Goal: Book appointment/travel/reservation

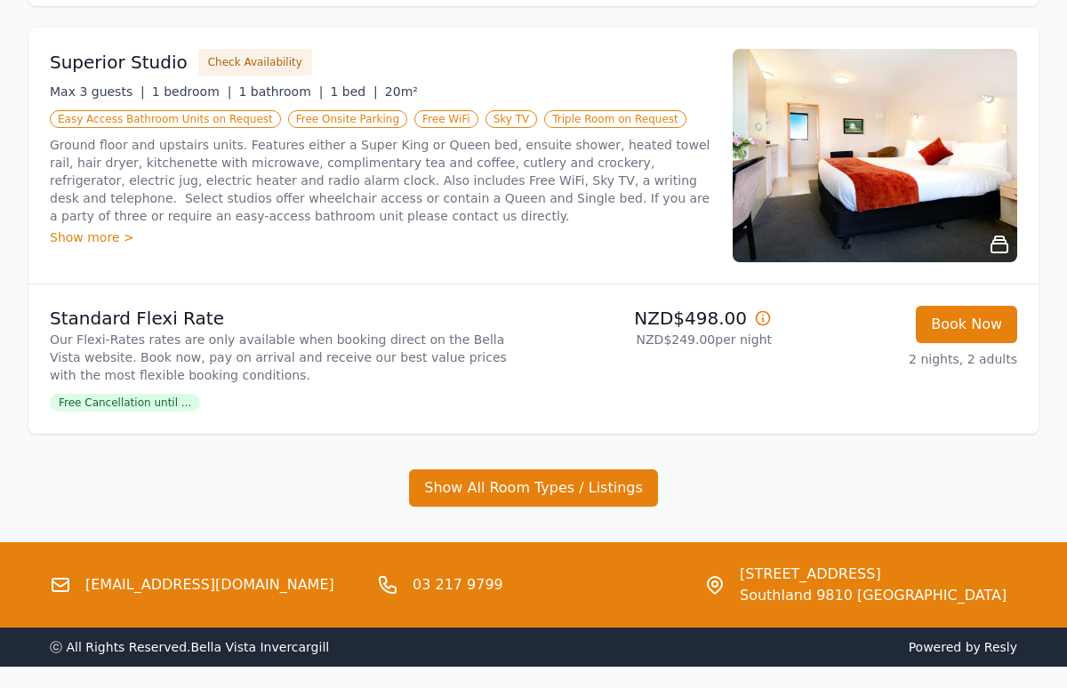
scroll to position [715, 0]
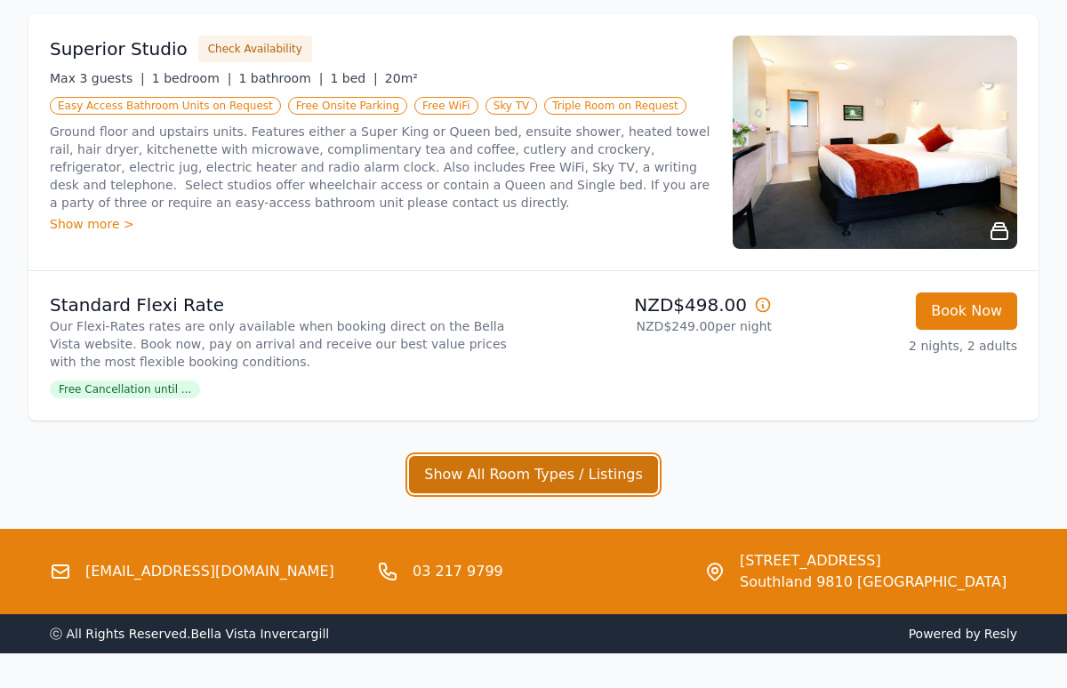
click at [549, 474] on button "Show All Room Types / Listings" at bounding box center [533, 474] width 249 height 37
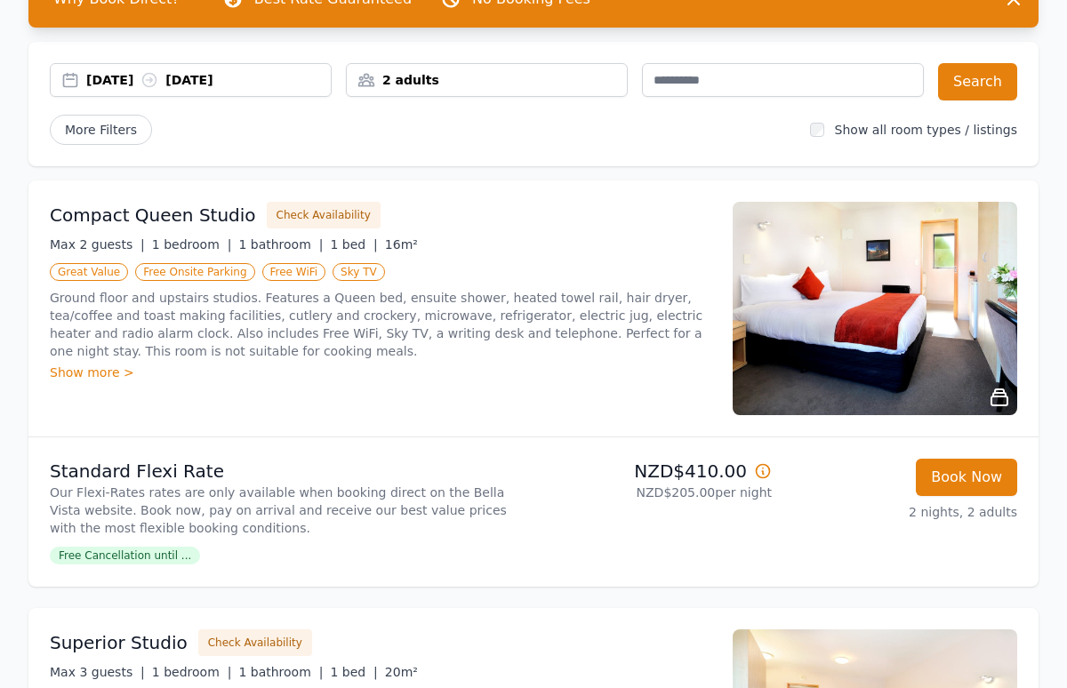
scroll to position [119, 0]
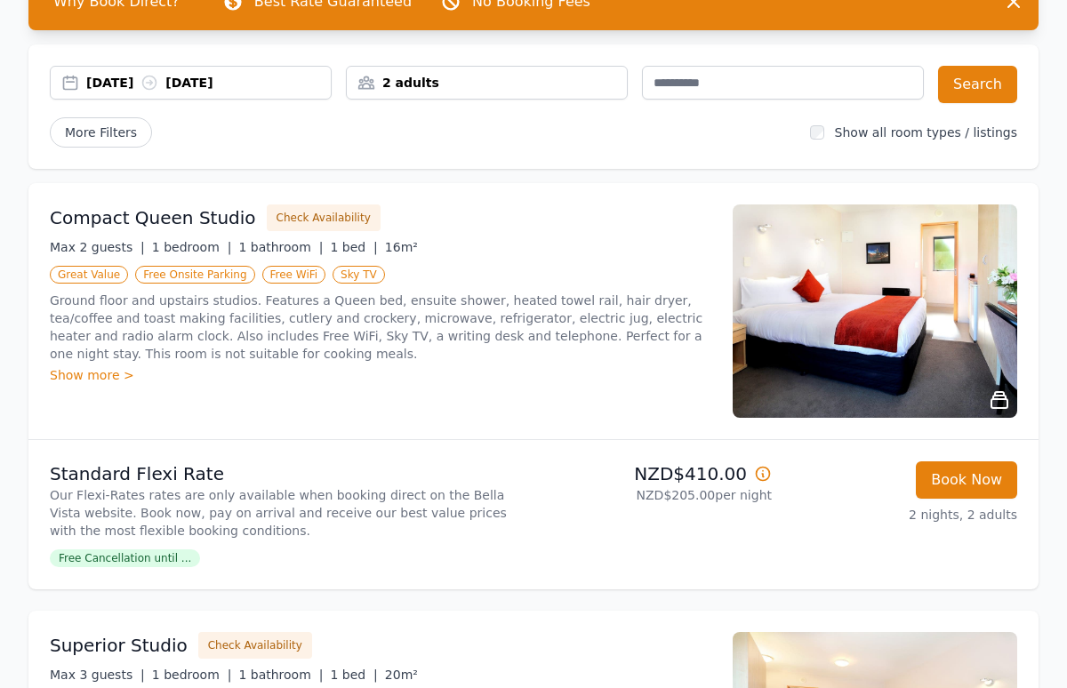
click at [450, 89] on div "2 adults" at bounding box center [487, 83] width 280 height 18
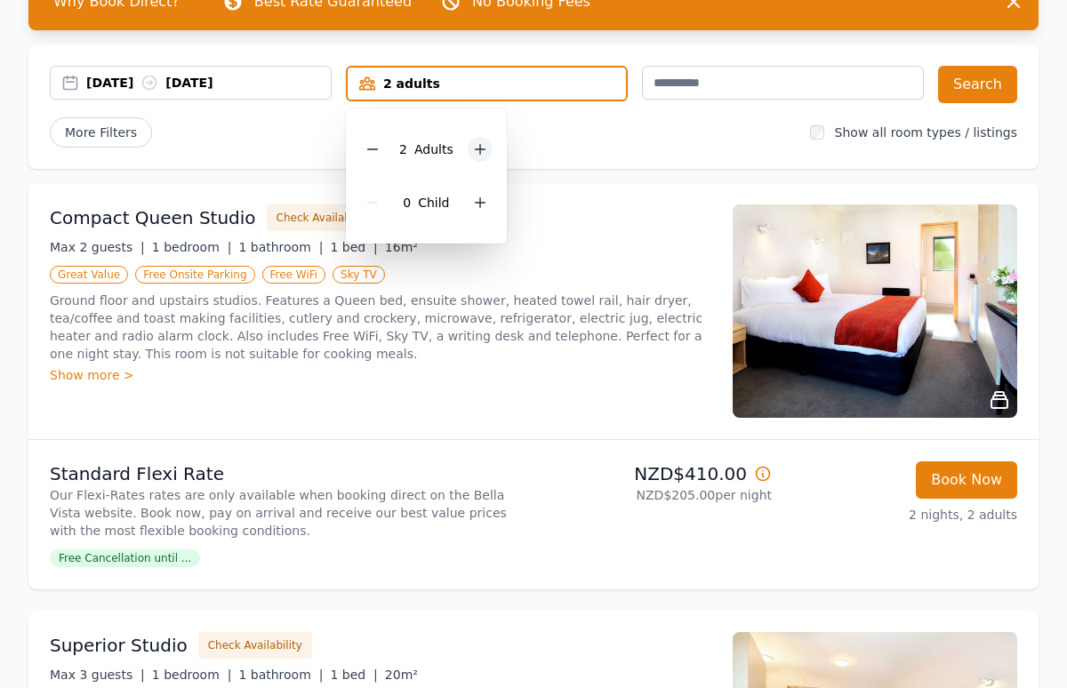
click at [476, 151] on icon at bounding box center [480, 149] width 14 height 14
click at [375, 148] on icon at bounding box center [372, 149] width 14 height 14
click at [475, 202] on icon at bounding box center [480, 203] width 10 height 10
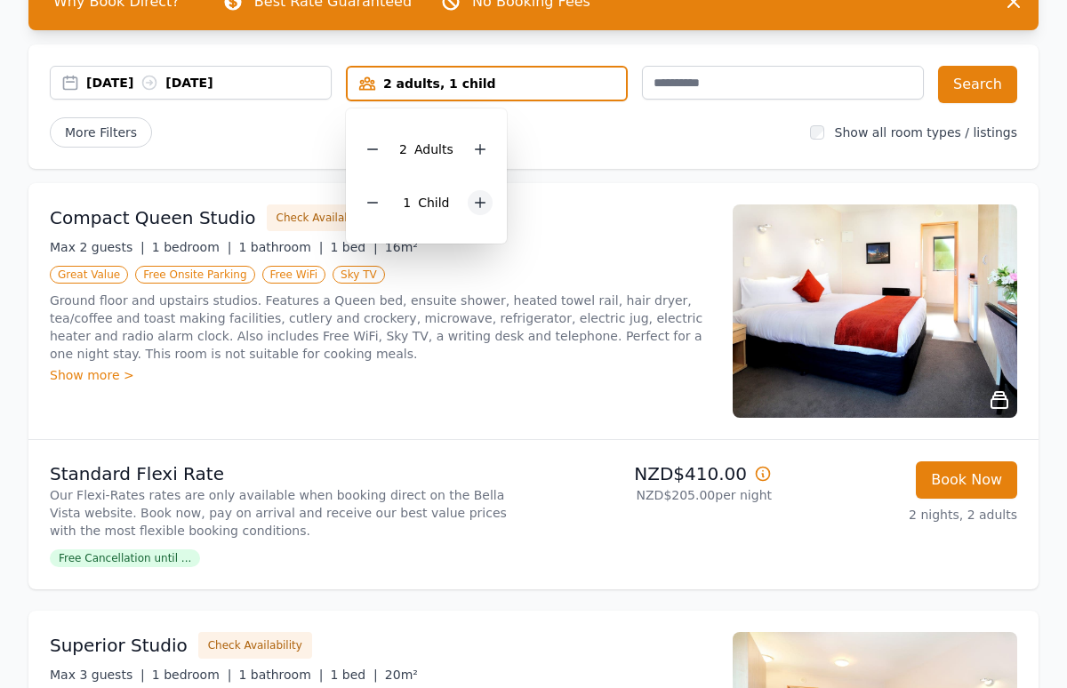
click at [475, 202] on icon at bounding box center [480, 203] width 10 height 10
click at [475, 202] on div "2 Child ren" at bounding box center [432, 202] width 145 height 53
click at [498, 202] on div at bounding box center [492, 202] width 25 height 25
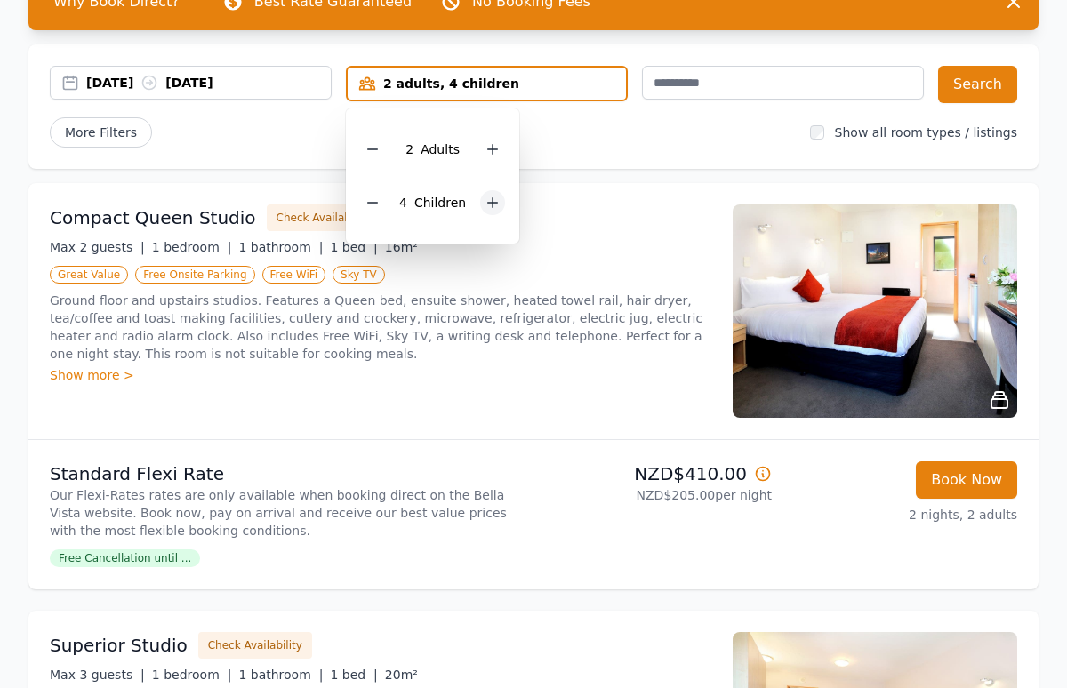
click at [498, 202] on div at bounding box center [492, 202] width 25 height 25
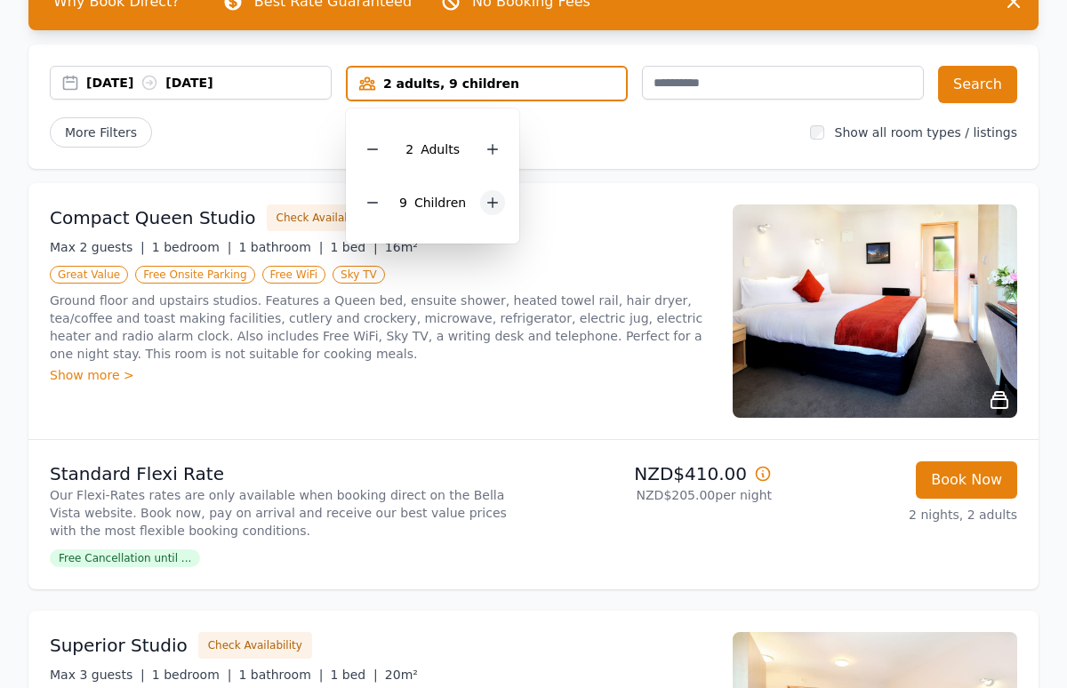
click at [498, 202] on div at bounding box center [492, 202] width 25 height 25
click at [510, 202] on div "2 Adult s 10 Child ren" at bounding box center [436, 175] width 181 height 135
click at [501, 202] on icon at bounding box center [501, 203] width 10 height 10
click at [971, 83] on button "Search" at bounding box center [977, 84] width 79 height 37
